Goal: Task Accomplishment & Management: Manage account settings

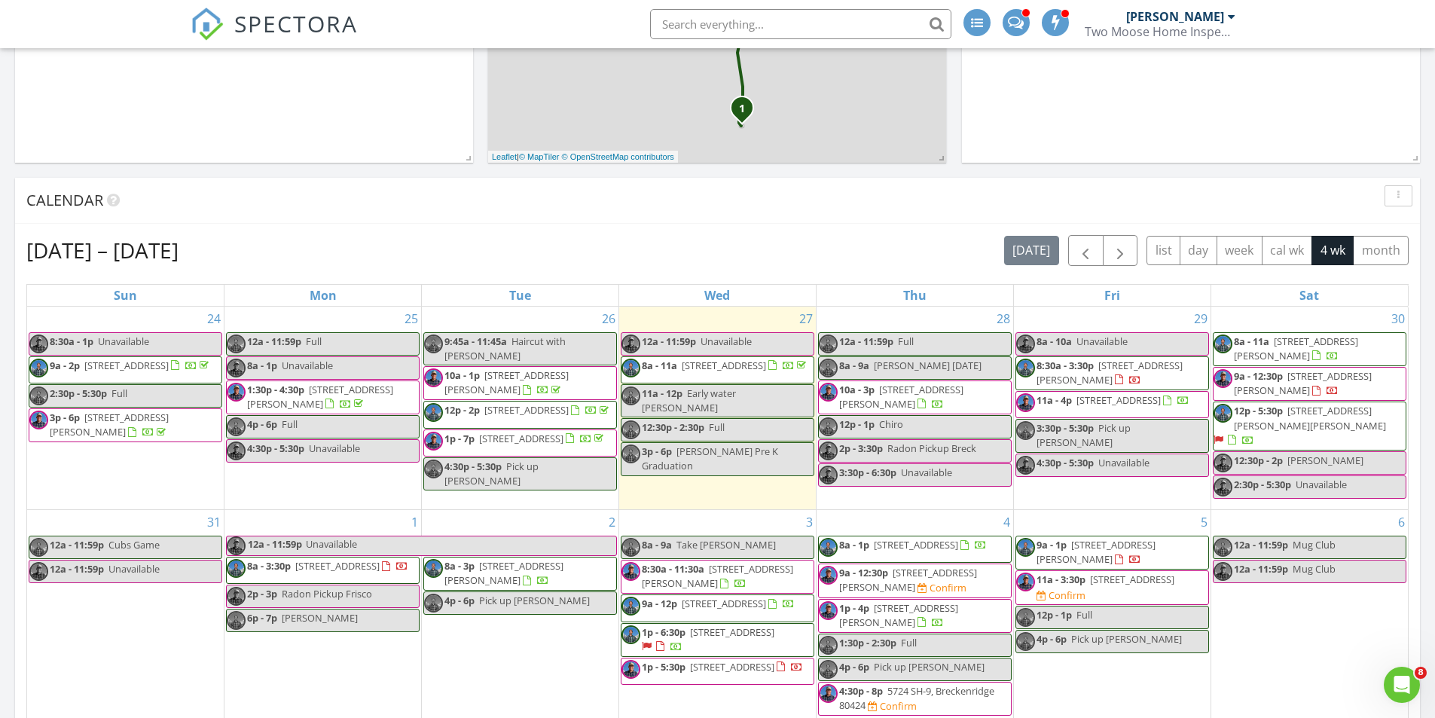
scroll to position [527, 0]
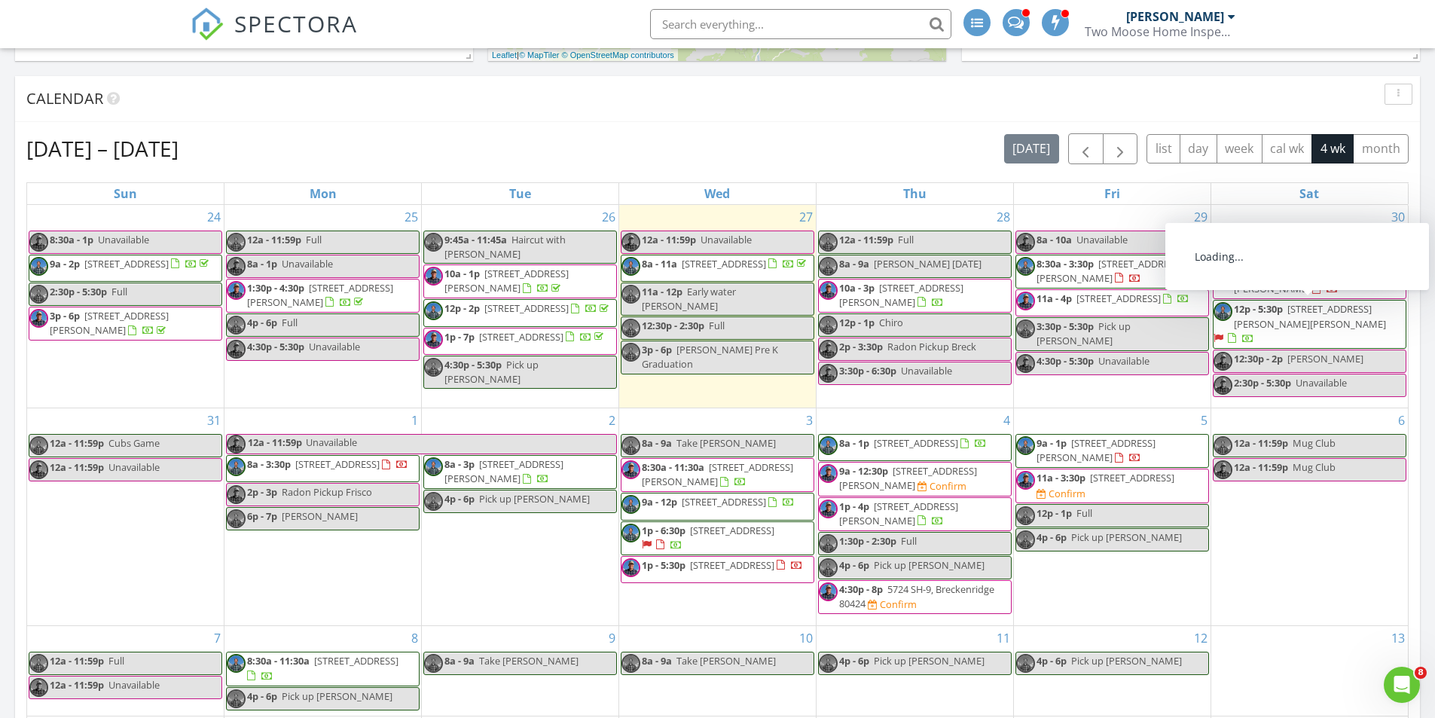
click at [1324, 280] on span "313 Creekside Dr, Frisco 80424" at bounding box center [1303, 281] width 138 height 28
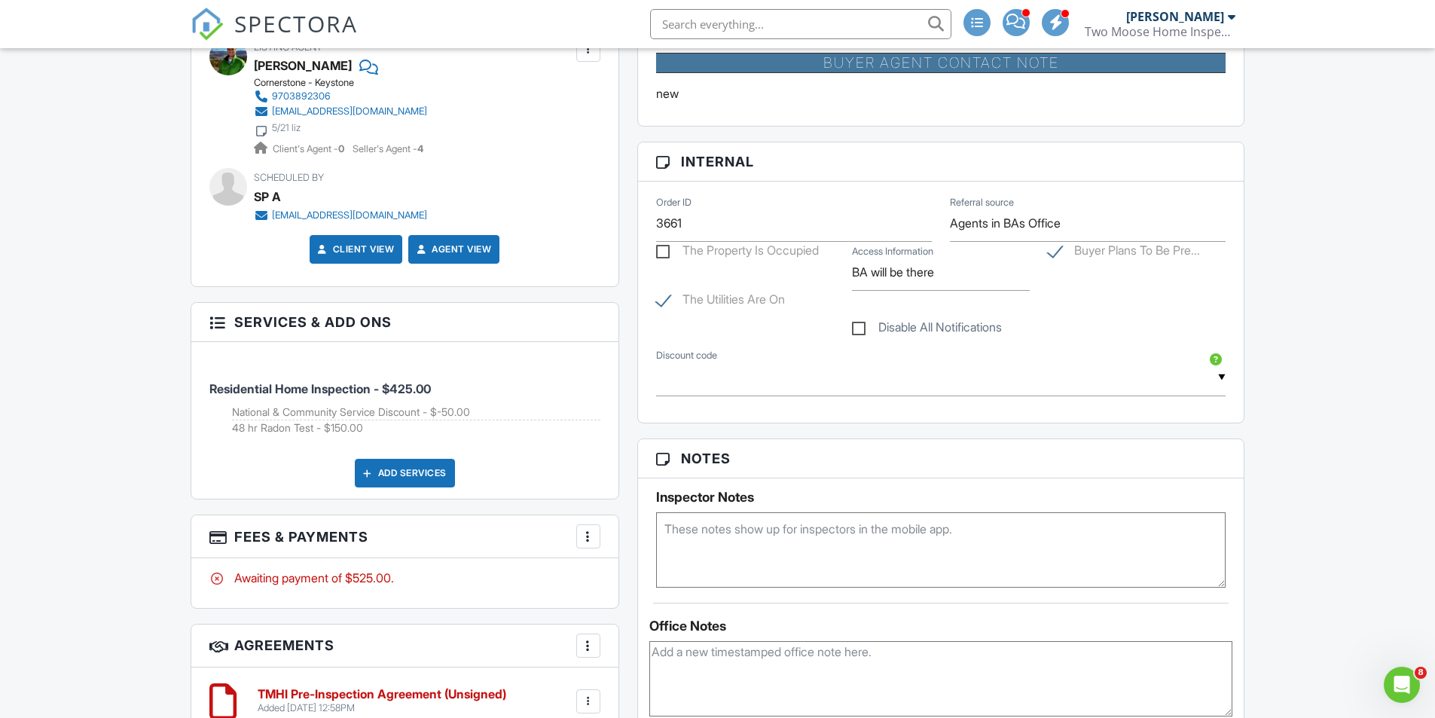
scroll to position [1085, 0]
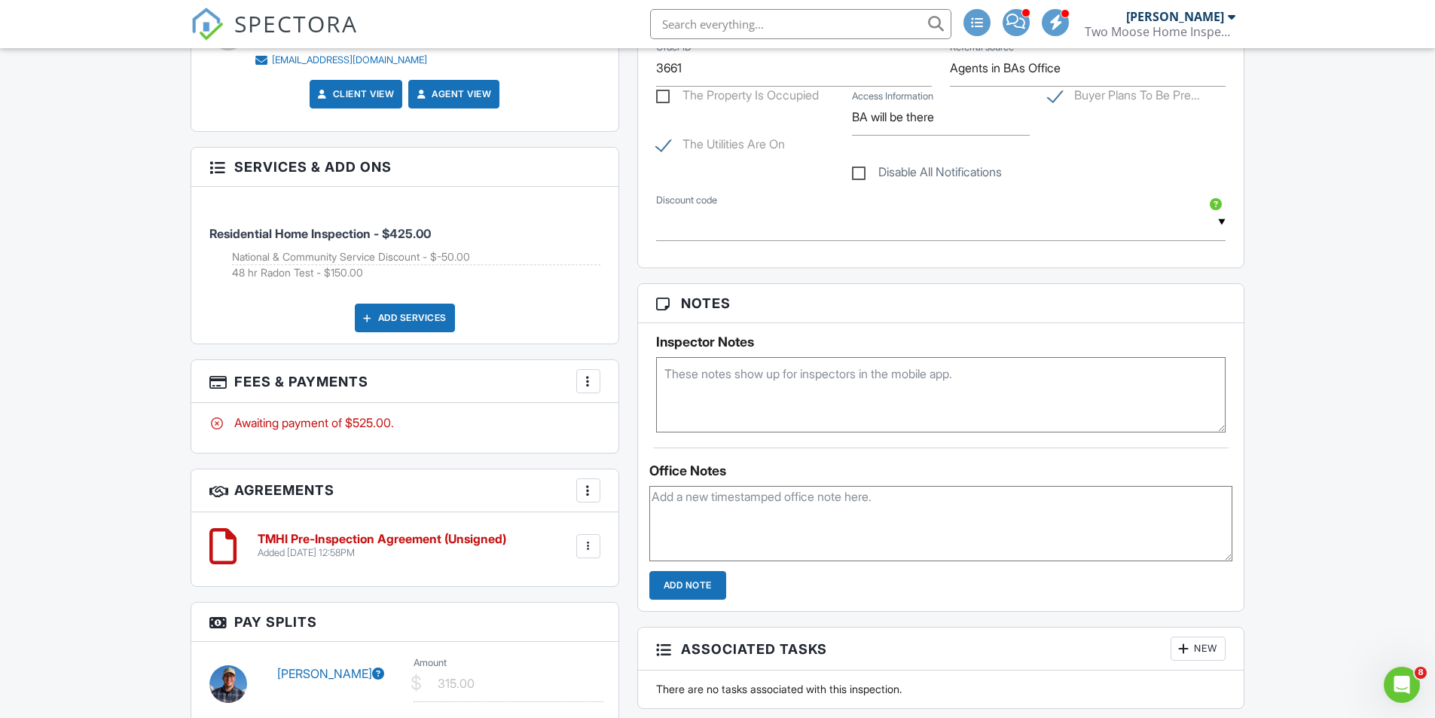
click at [313, 29] on span "SPECTORA" at bounding box center [296, 24] width 124 height 32
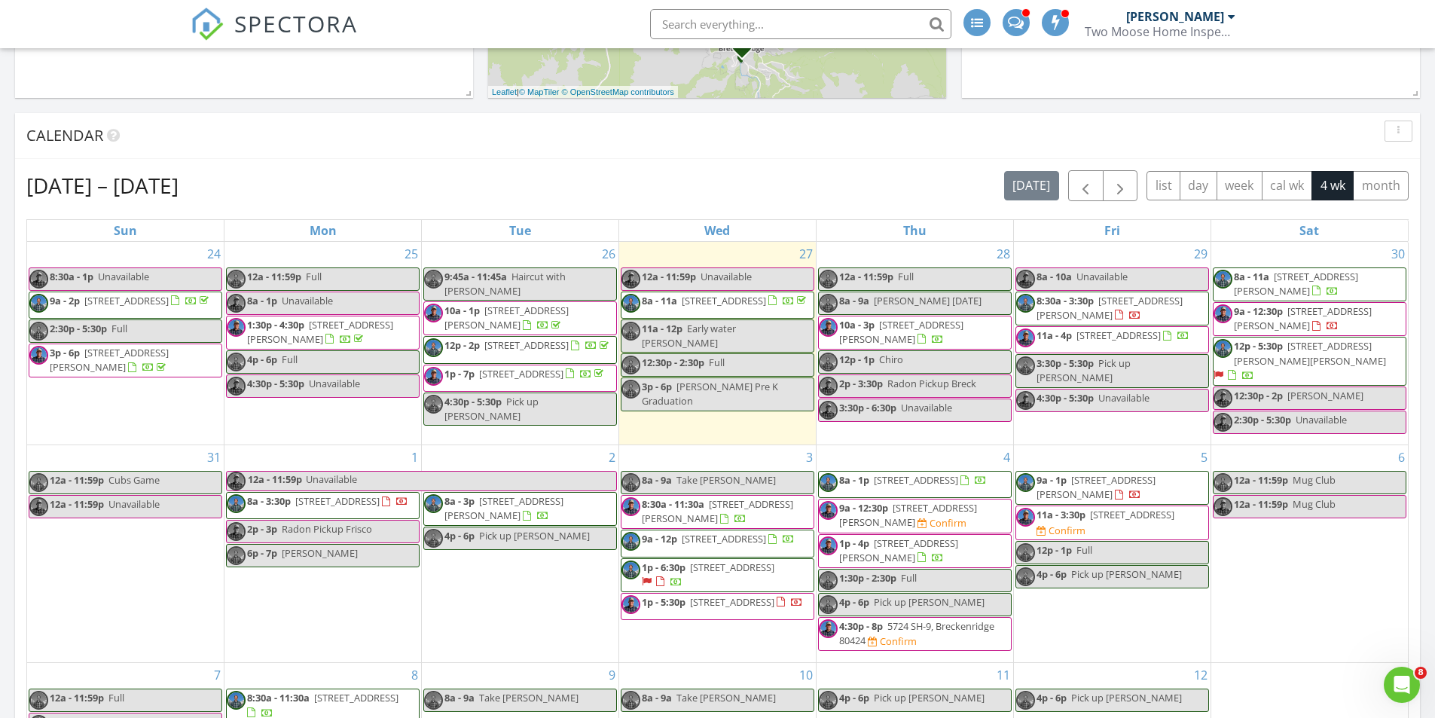
scroll to position [527, 0]
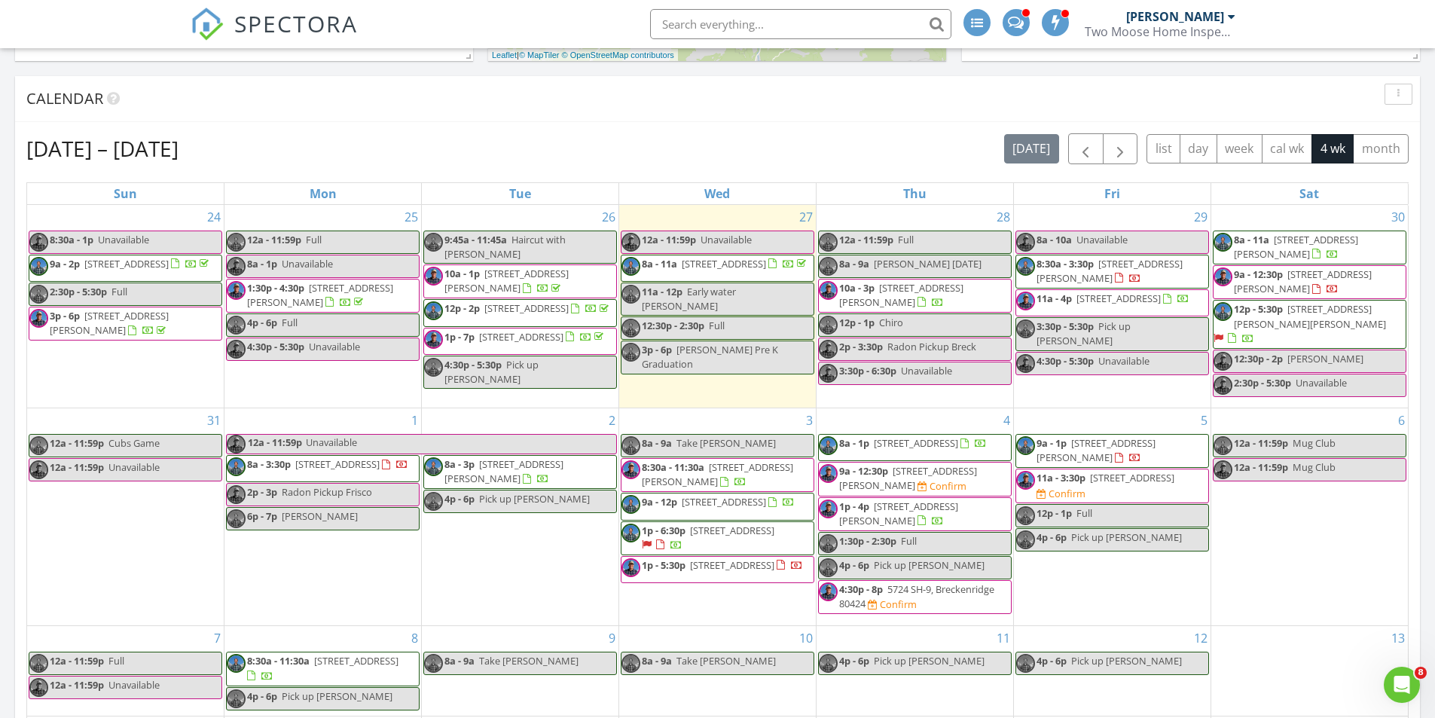
drag, startPoint x: 952, startPoint y: 588, endPoint x: 966, endPoint y: 588, distance: 13.6
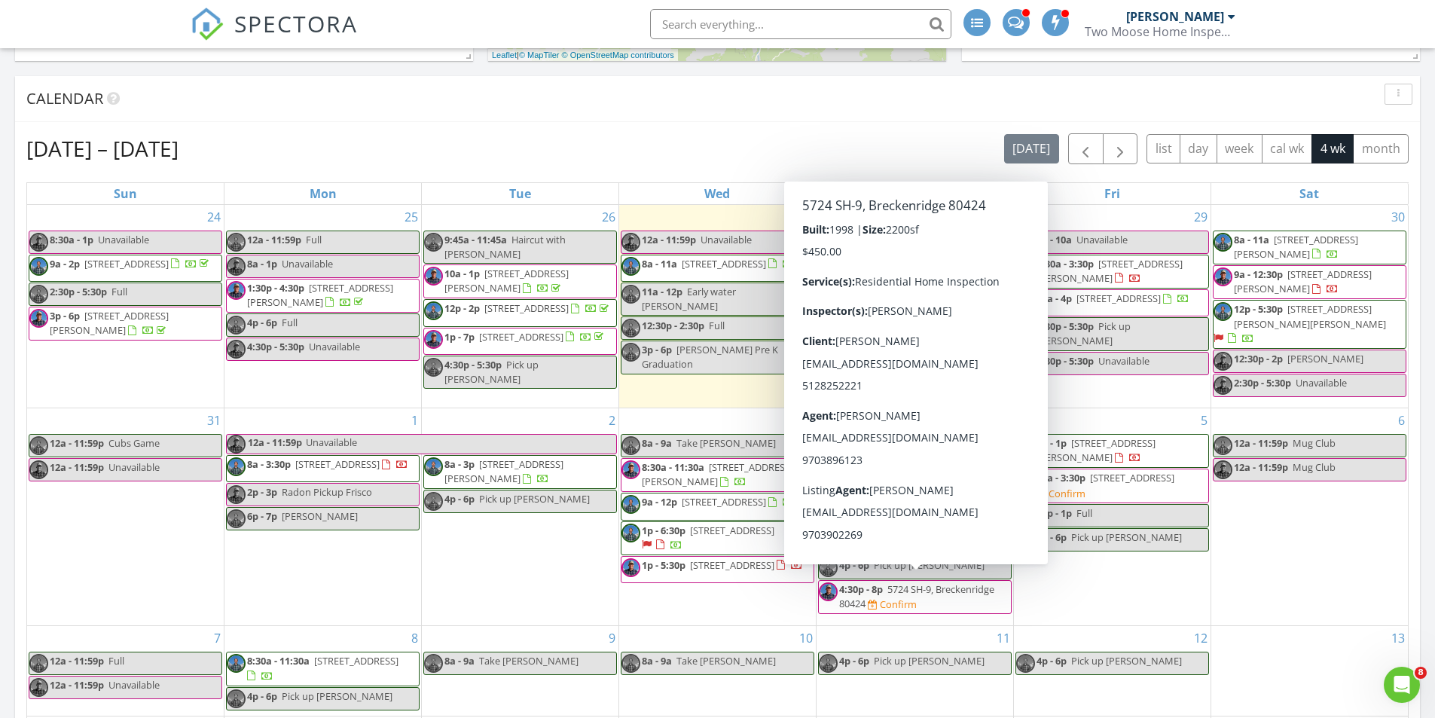
click at [1248, 579] on div "6 12a - 11:59p Mug Club 12a - 11:59p Mug Club" at bounding box center [1309, 516] width 197 height 217
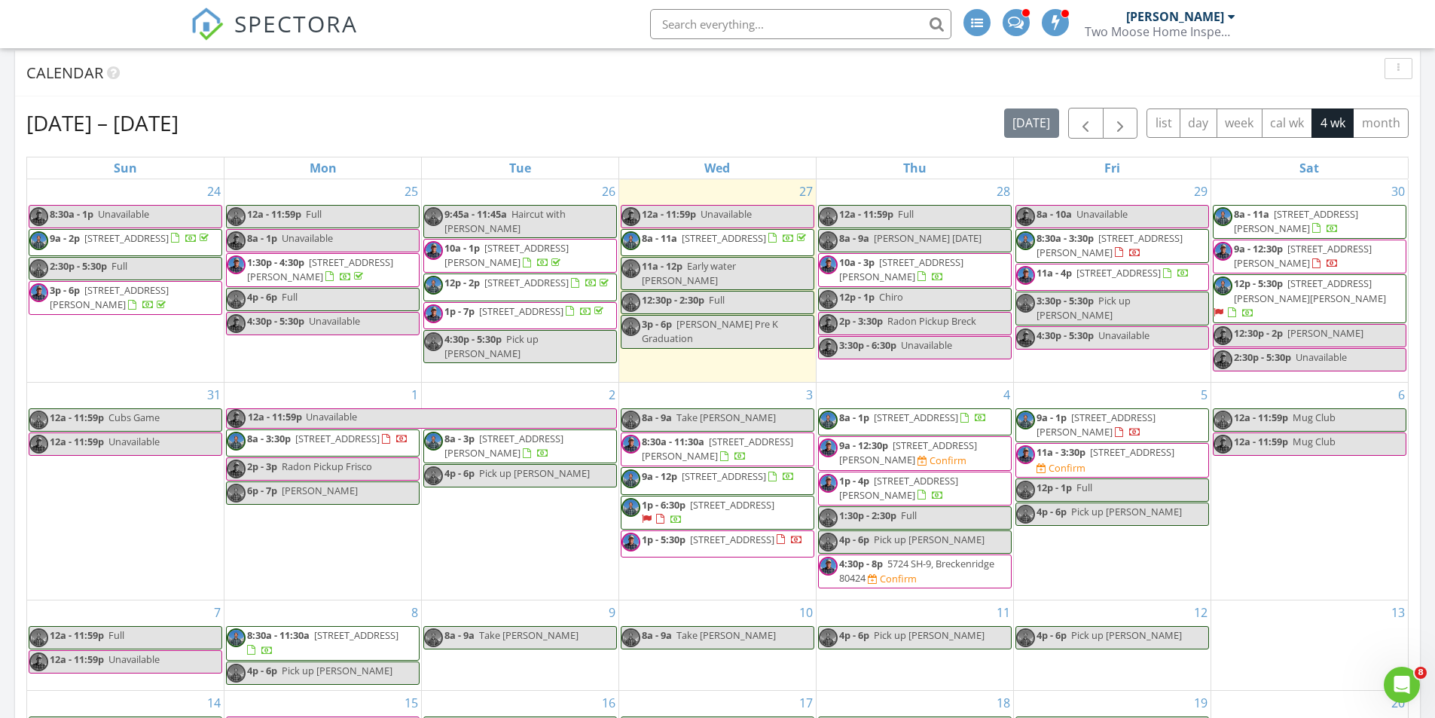
scroll to position [552, 0]
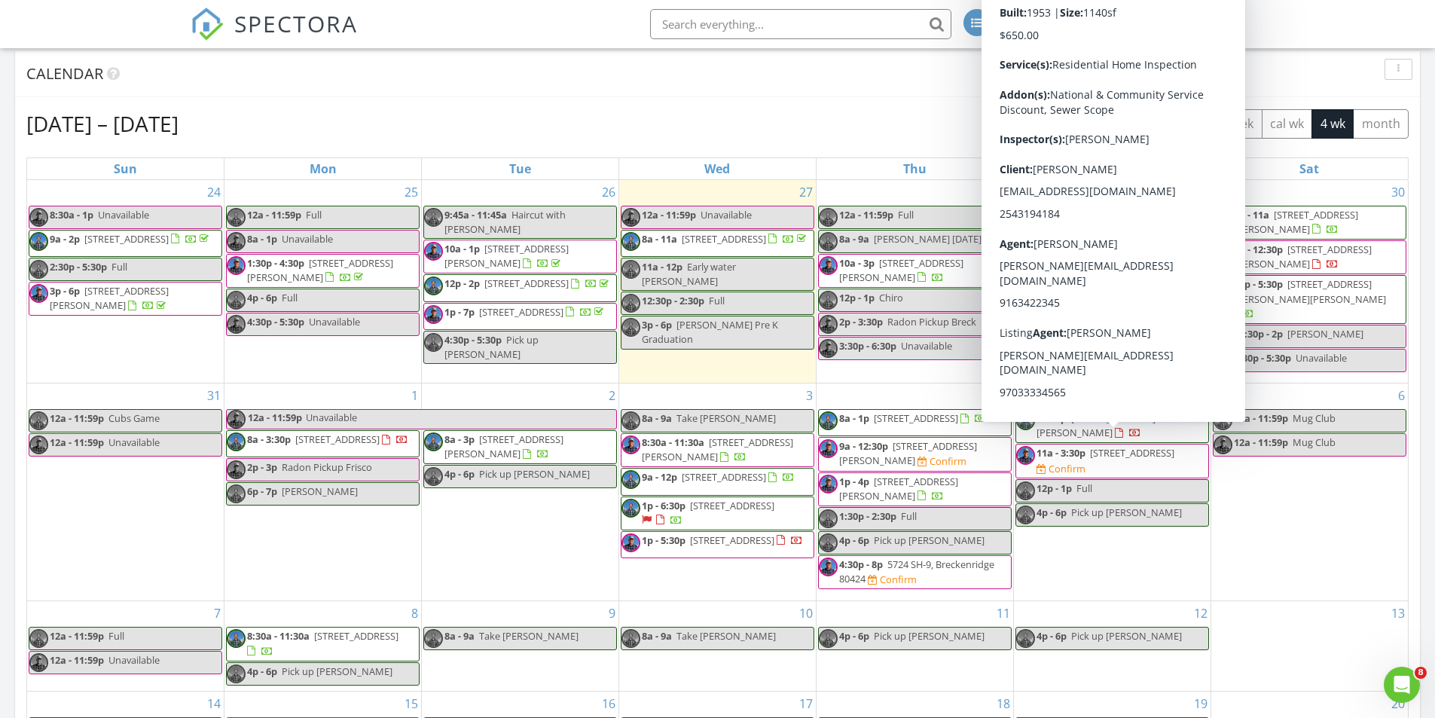
click at [1086, 463] on div "Confirm" at bounding box center [1067, 469] width 37 height 12
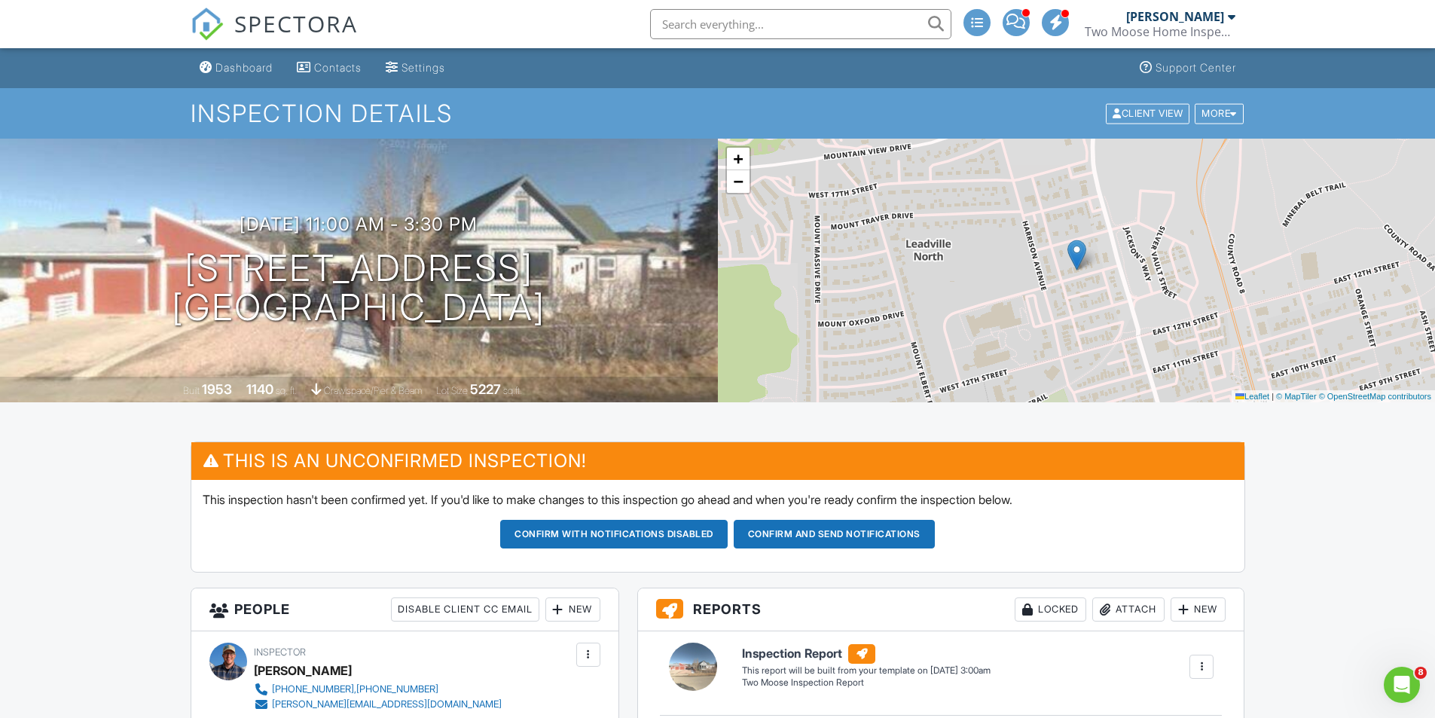
click at [757, 20] on input "text" at bounding box center [800, 24] width 301 height 30
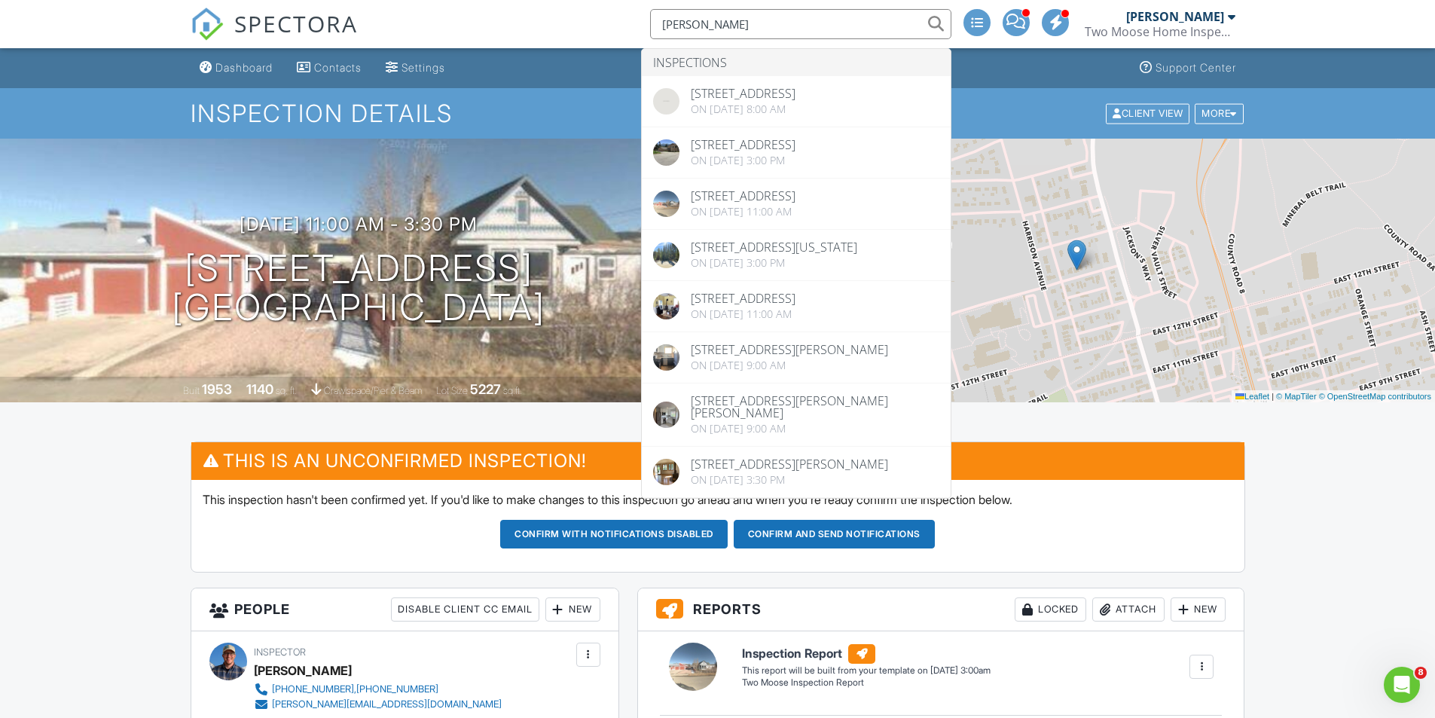
type input "whitney"
click at [237, 71] on div "Dashboard" at bounding box center [243, 67] width 57 height 13
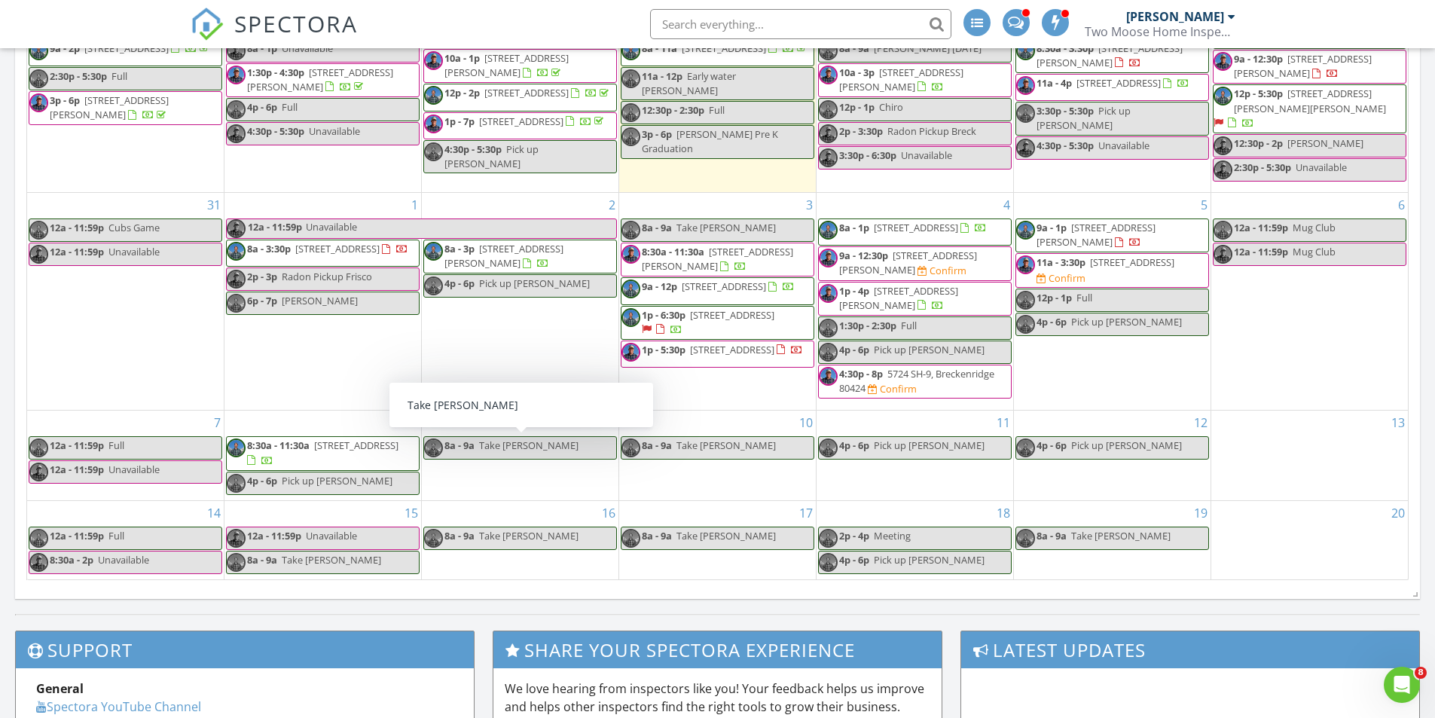
scroll to position [603, 0]
